Goal: Task Accomplishment & Management: Manage account settings

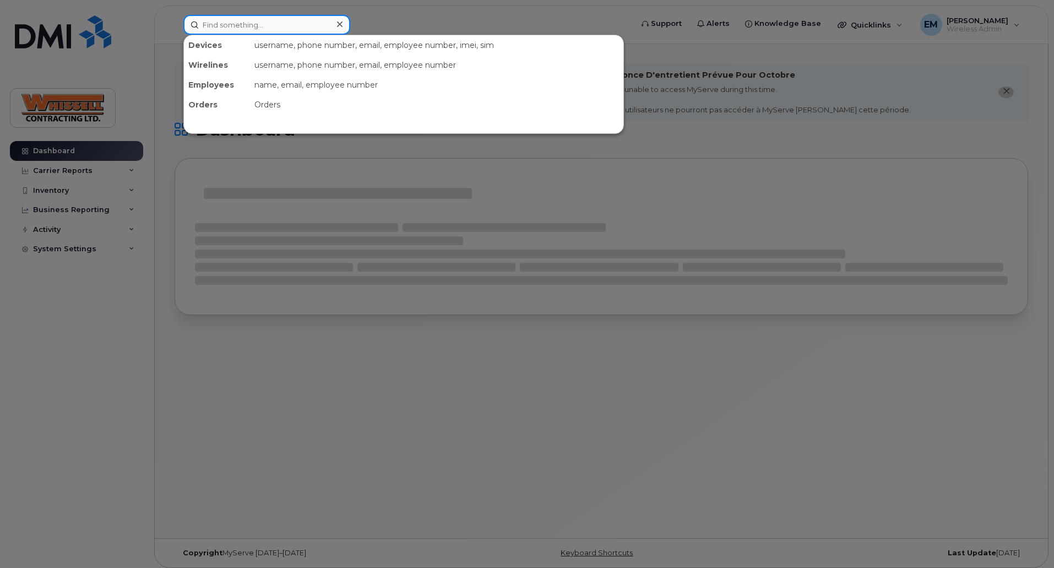
click at [234, 22] on input at bounding box center [266, 25] width 167 height 20
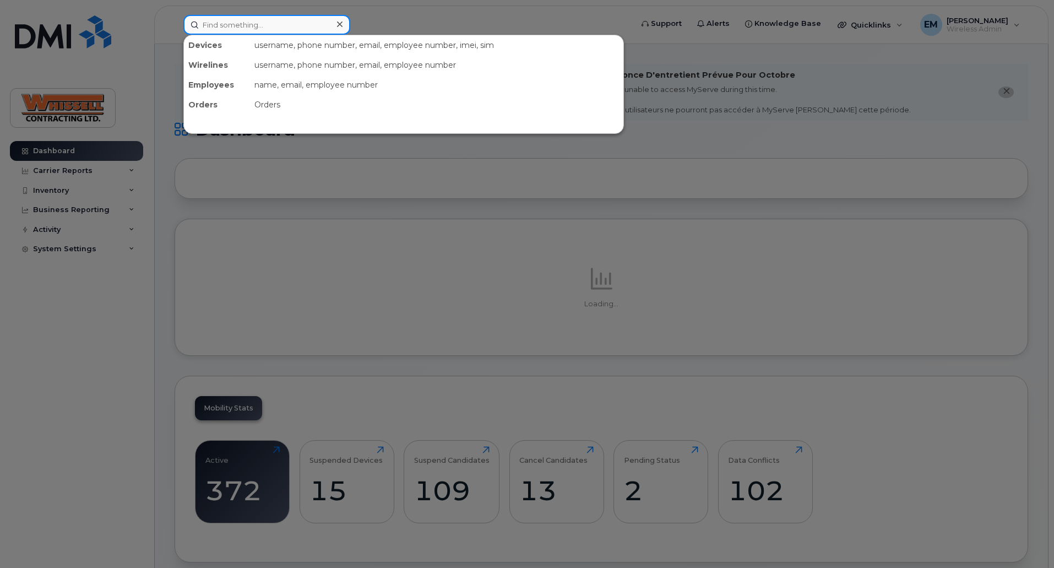
paste input "5875869820"
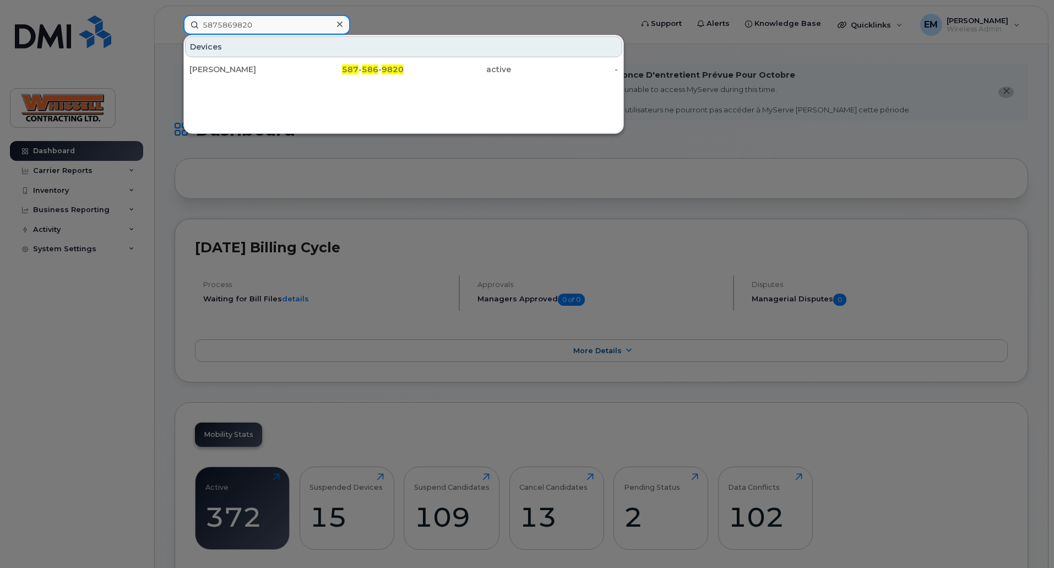
type input "5875869820"
click at [227, 67] on div "[PERSON_NAME]" at bounding box center [243, 69] width 107 height 11
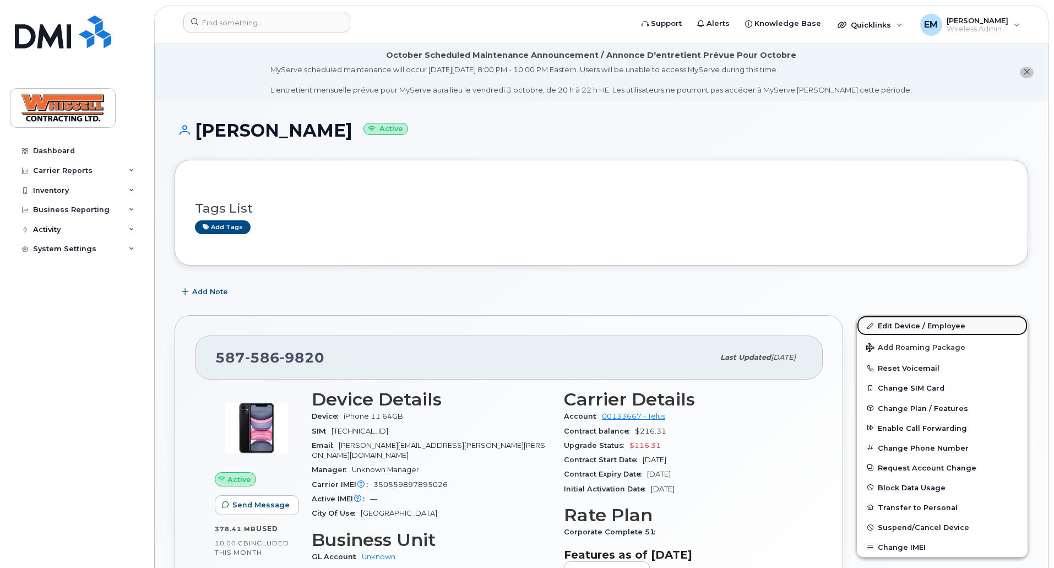
drag, startPoint x: 897, startPoint y: 323, endPoint x: 889, endPoint y: 323, distance: 8.3
click at [897, 323] on link "Edit Device / Employee" at bounding box center [942, 326] width 171 height 20
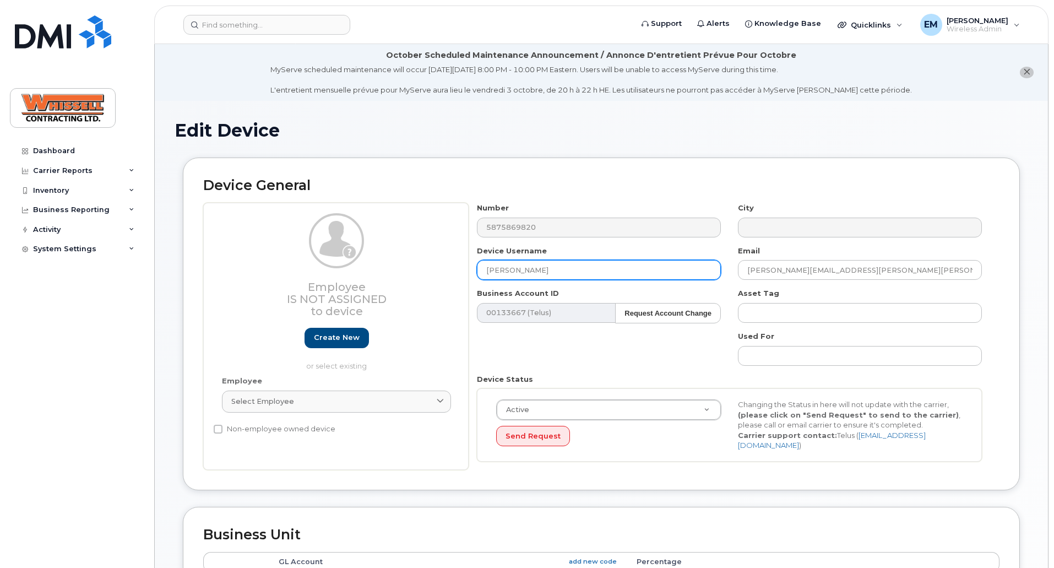
click at [563, 264] on input "[PERSON_NAME]" at bounding box center [599, 270] width 244 height 20
drag, startPoint x: 593, startPoint y: 269, endPoint x: 397, endPoint y: 269, distance: 196.1
click at [406, 270] on div "Employee Is not assigned to device Create new or select existing Employee Selec…" at bounding box center [601, 336] width 797 height 267
paste input "Robert Tether"
type input "Robert Tether"
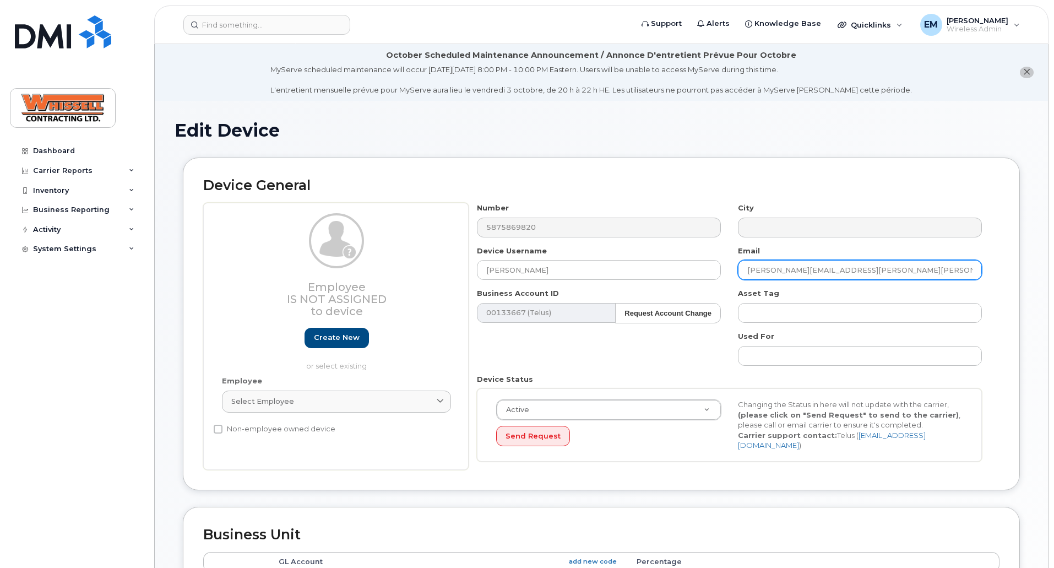
drag, startPoint x: 867, startPoint y: 274, endPoint x: 876, endPoint y: 275, distance: 8.8
click at [868, 274] on input "Luke.Fredricksen@Whissell.ca" at bounding box center [860, 270] width 244 height 20
type input "Robert Tether"
click at [873, 265] on input "Luke.Fredricksen@Whissell.ca" at bounding box center [860, 270] width 244 height 20
drag, startPoint x: 887, startPoint y: 273, endPoint x: 645, endPoint y: 272, distance: 242.4
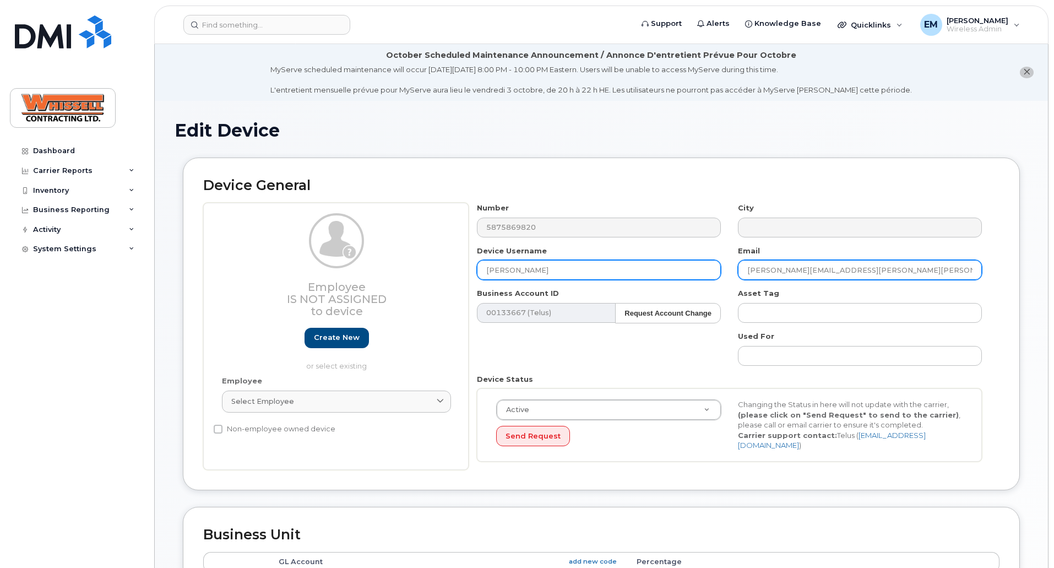
click at [645, 272] on div "Number 5875869820 City Device Username Robert Tether Email Luke.Fredricksen@Whi…" at bounding box center [730, 336] width 522 height 267
paste input "Robert.Tether@w"
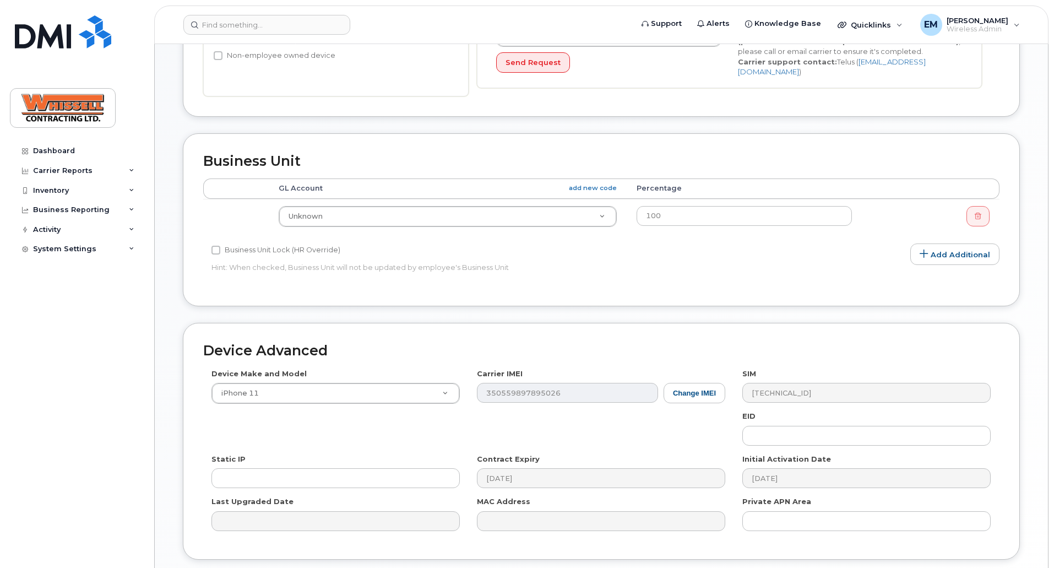
scroll to position [457, 0]
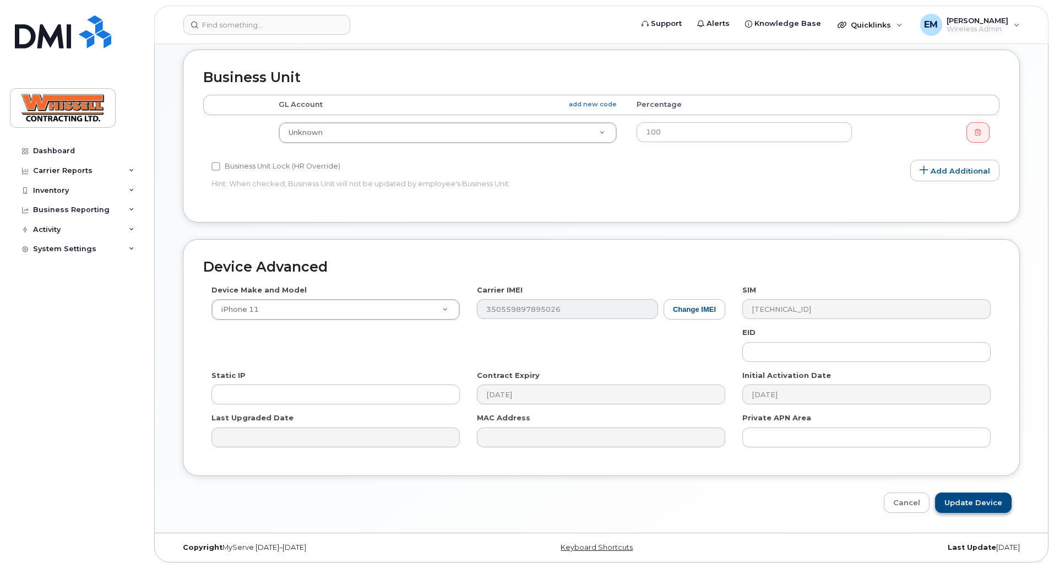
type input "Robert.Tether@whissell.ca"
click at [987, 507] on input "Update Device" at bounding box center [973, 503] width 77 height 20
type input "Saving..."
